Goal: Find contact information: Find contact information

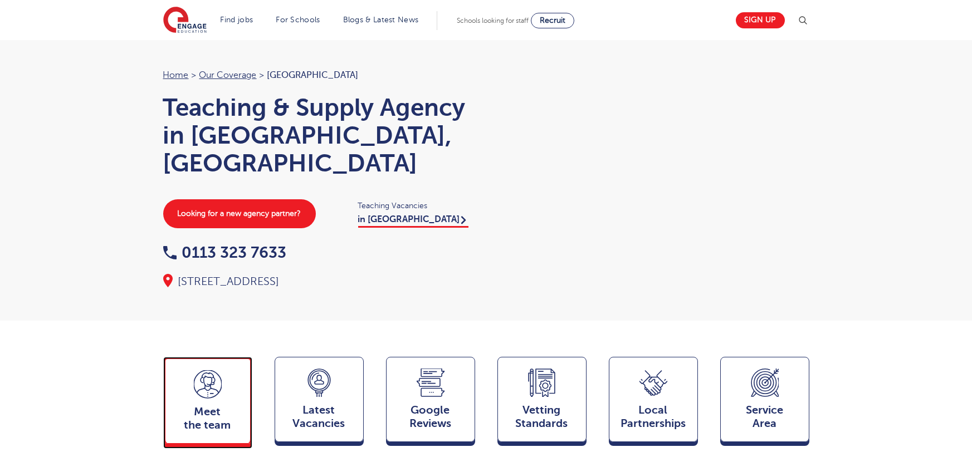
click at [213, 405] on span "Meet the team" at bounding box center [207, 418] width 73 height 27
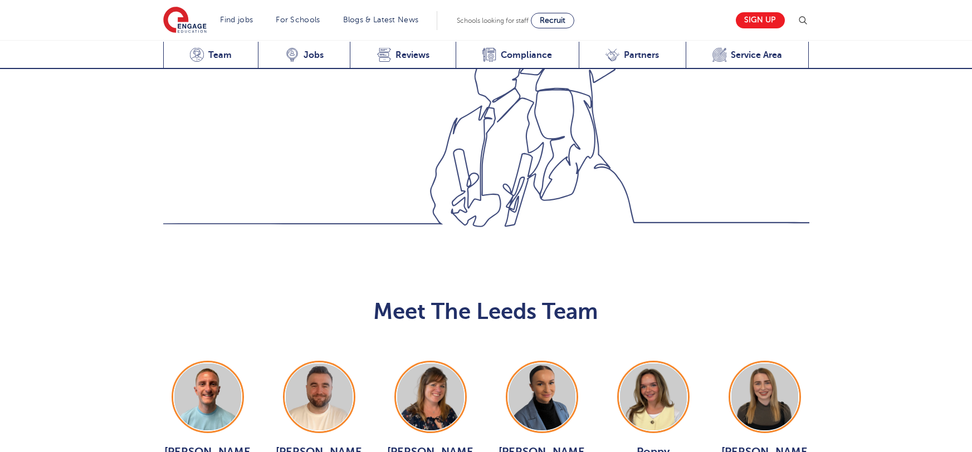
scroll to position [1215, 0]
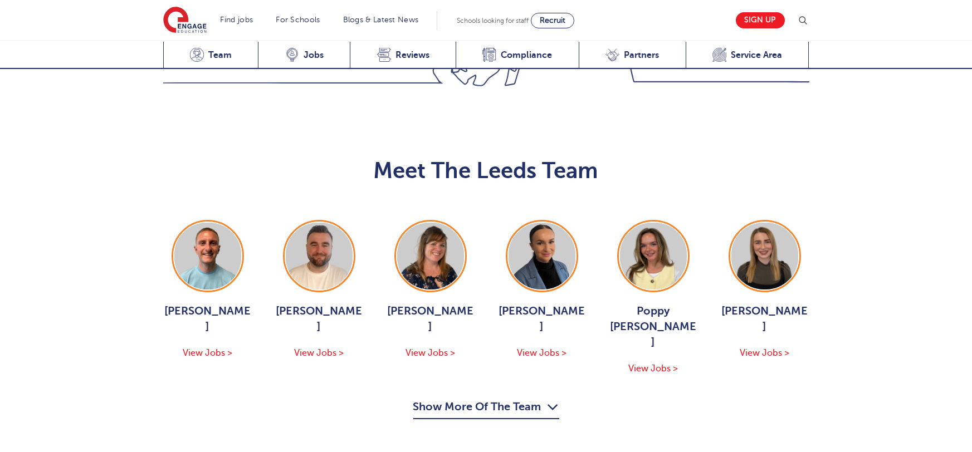
click at [529, 398] on button "Show More Of The Team" at bounding box center [486, 408] width 146 height 21
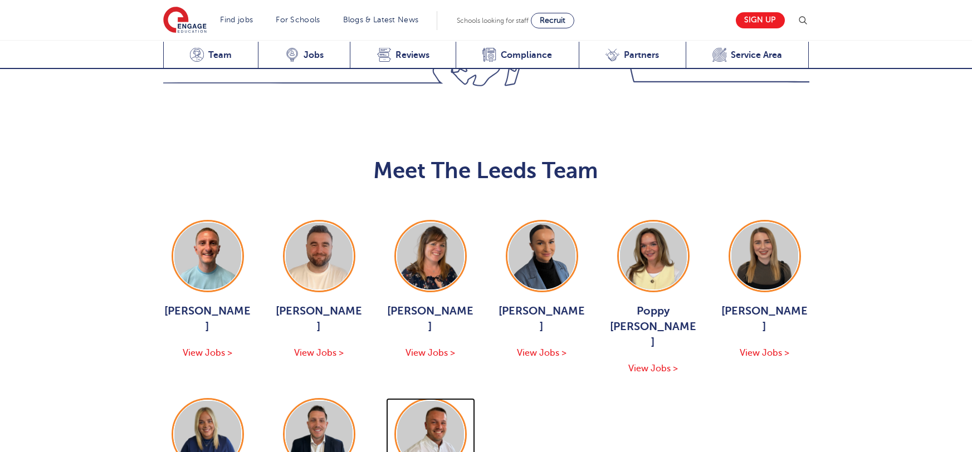
click at [459, 401] on img at bounding box center [430, 434] width 67 height 67
